Goal: Navigation & Orientation: Find specific page/section

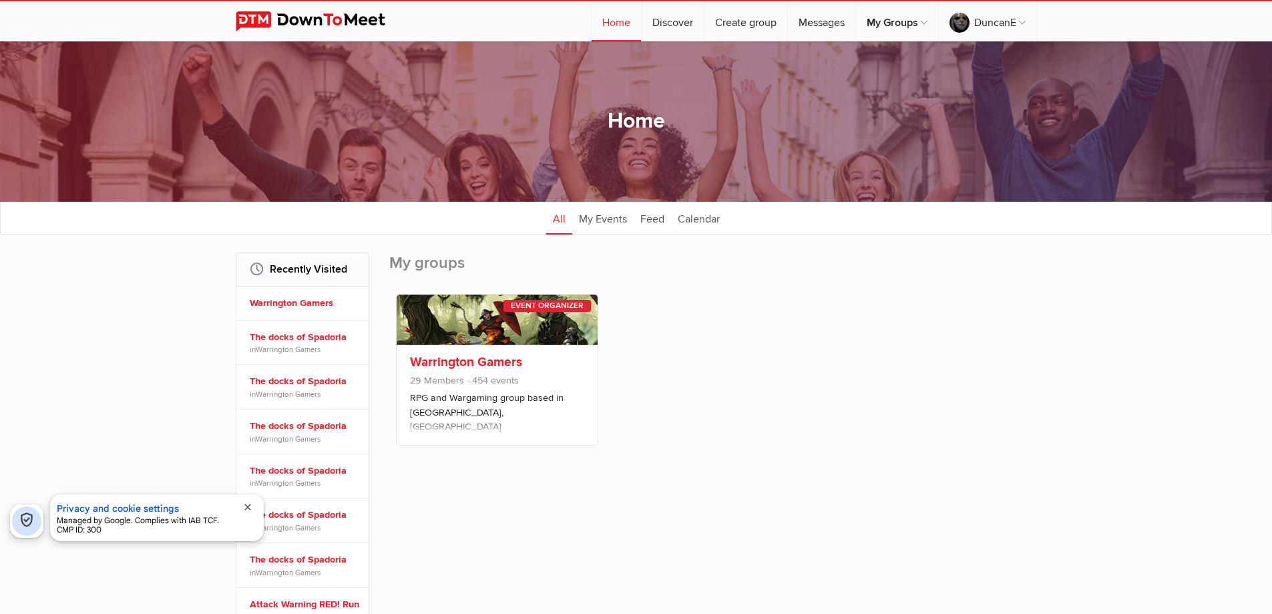
click at [447, 409] on p "RPG and Wargaming group based in [GEOGRAPHIC_DATA], [GEOGRAPHIC_DATA]" at bounding box center [497, 412] width 174 height 43
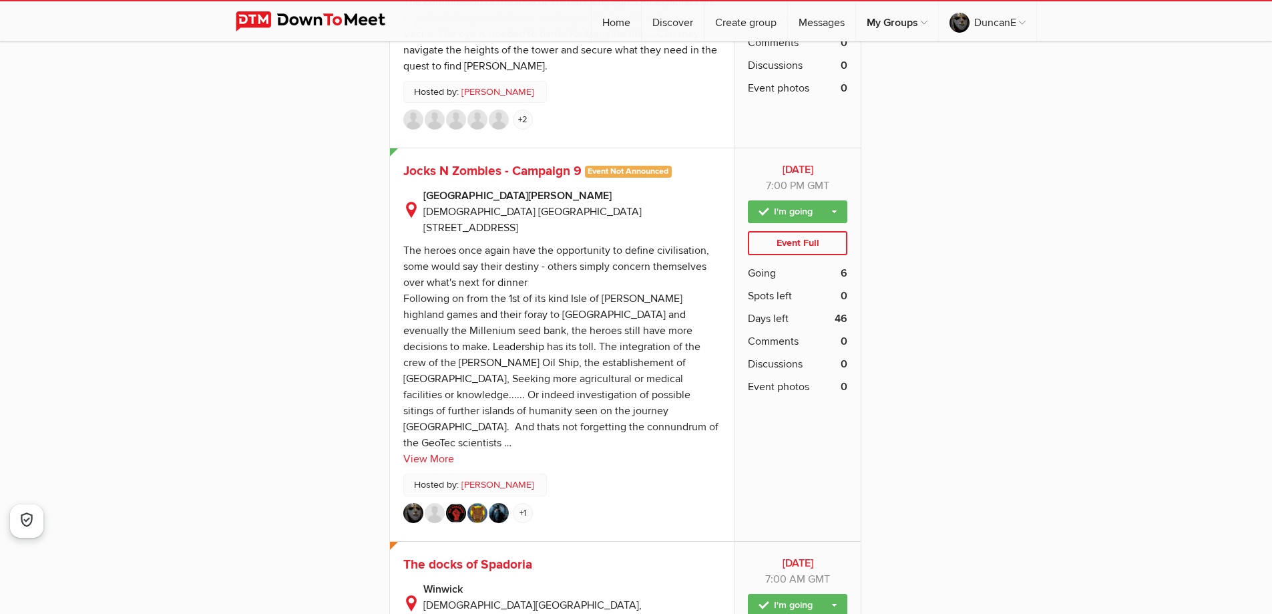
scroll to position [4340, 0]
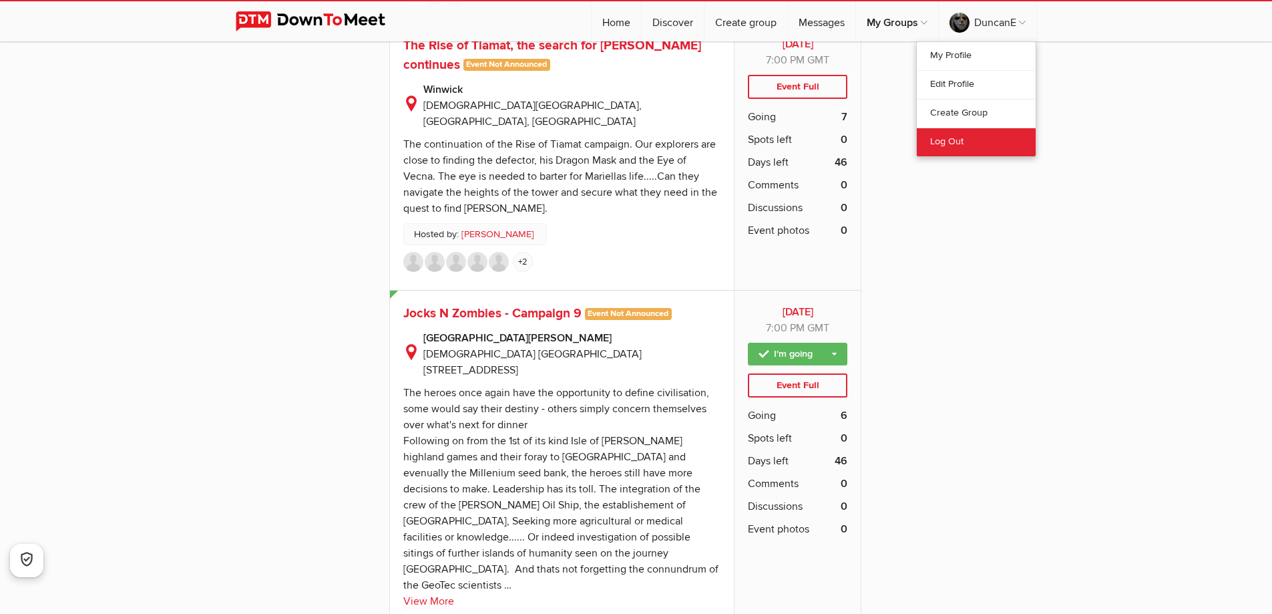
click at [948, 145] on link "Log Out" at bounding box center [976, 142] width 119 height 29
